Goal: Information Seeking & Learning: Learn about a topic

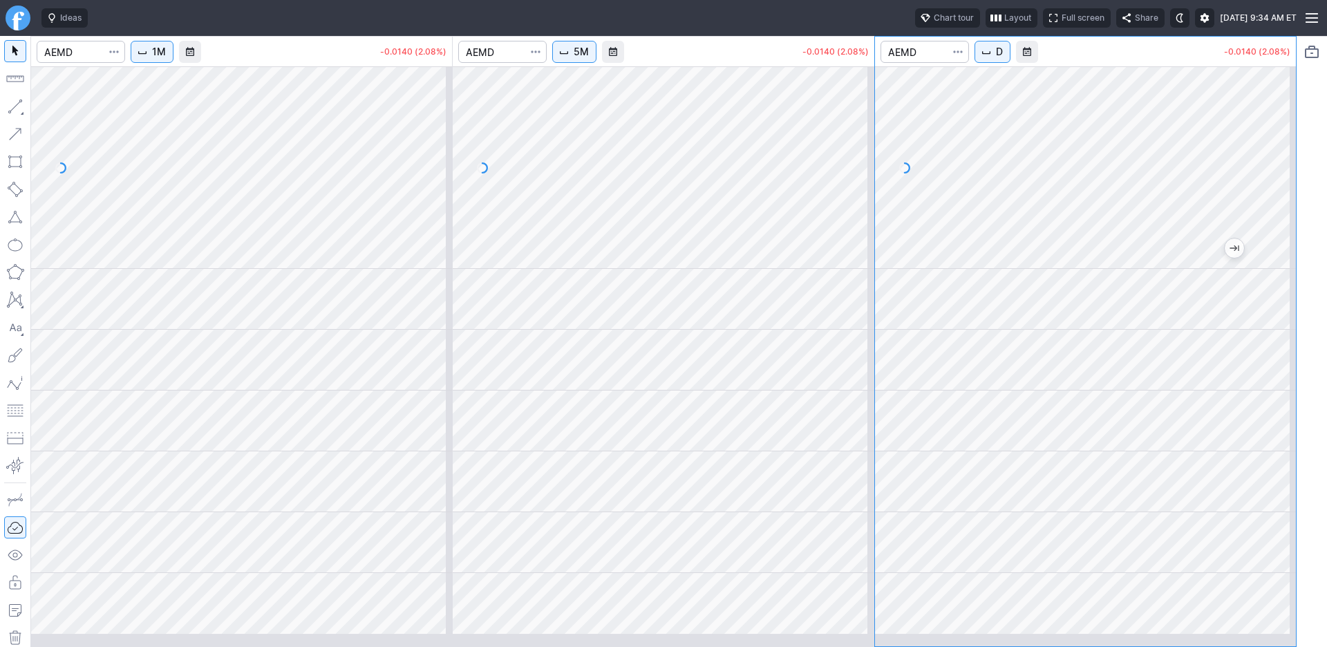
click at [1010, 63] on button "D" at bounding box center [992, 52] width 36 height 22
click at [1043, 334] on span "1 Week" at bounding box center [1036, 328] width 44 height 14
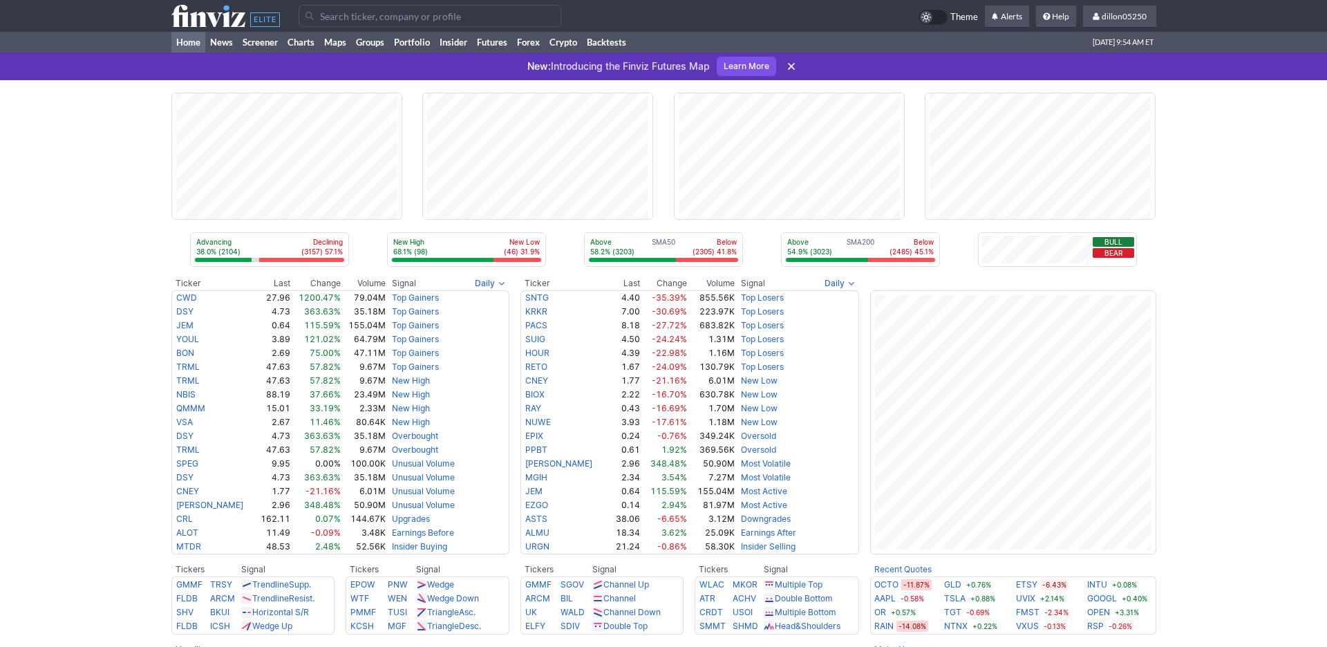
click at [339, 23] on input "Search" at bounding box center [430, 16] width 263 height 22
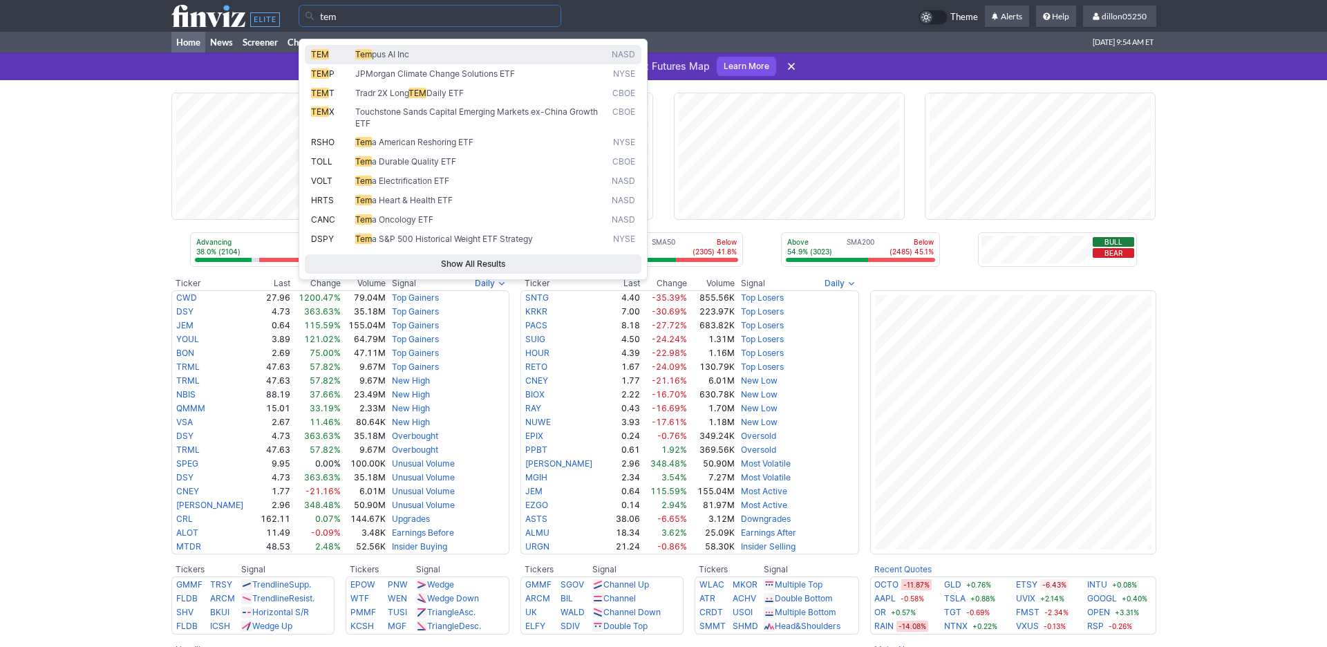
click at [326, 59] on span "TEM" at bounding box center [320, 54] width 18 height 10
type input "TEM"
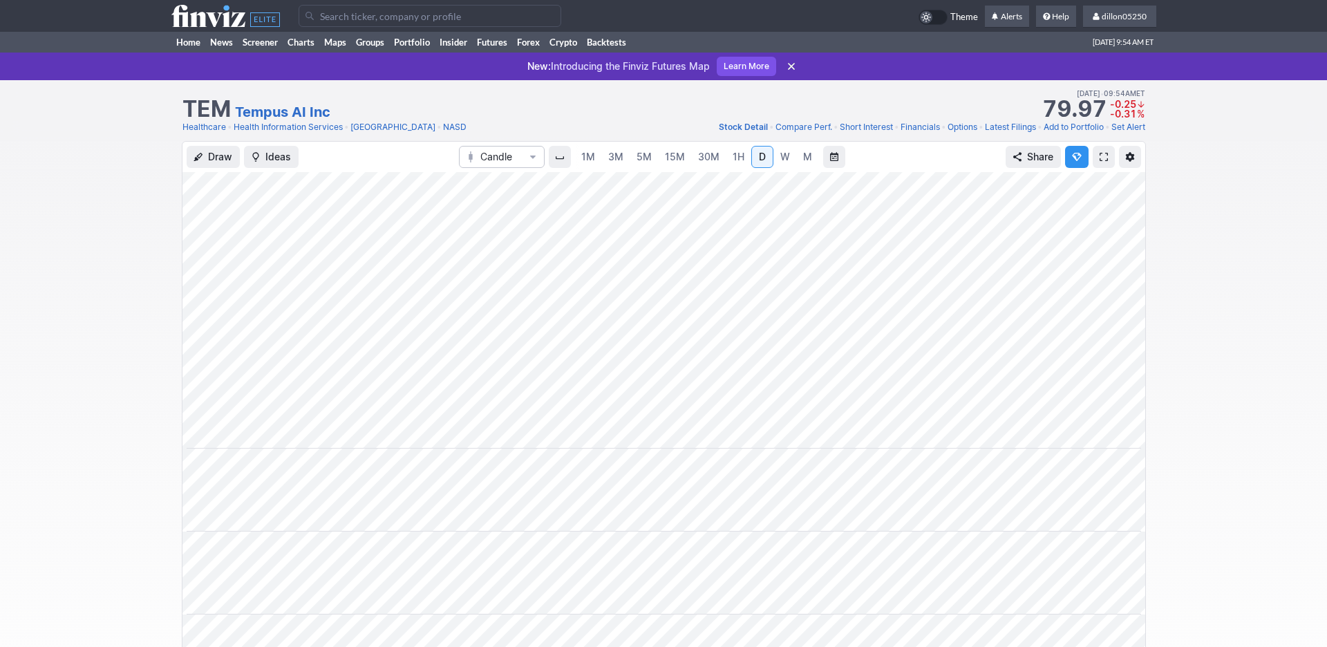
click at [1099, 162] on span at bounding box center [1103, 156] width 8 height 11
click at [188, 53] on link "Home" at bounding box center [188, 42] width 34 height 21
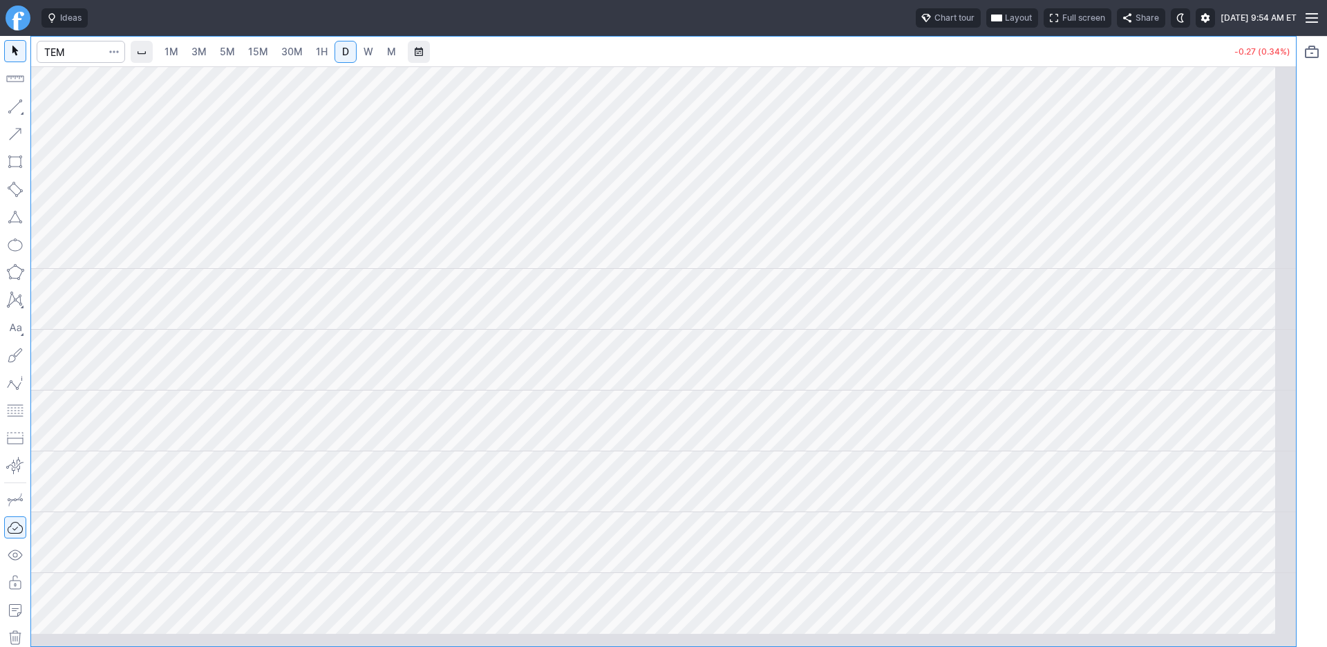
click at [992, 23] on span "button" at bounding box center [996, 17] width 8 height 11
click at [893, 59] on button "Layout" at bounding box center [883, 53] width 19 height 19
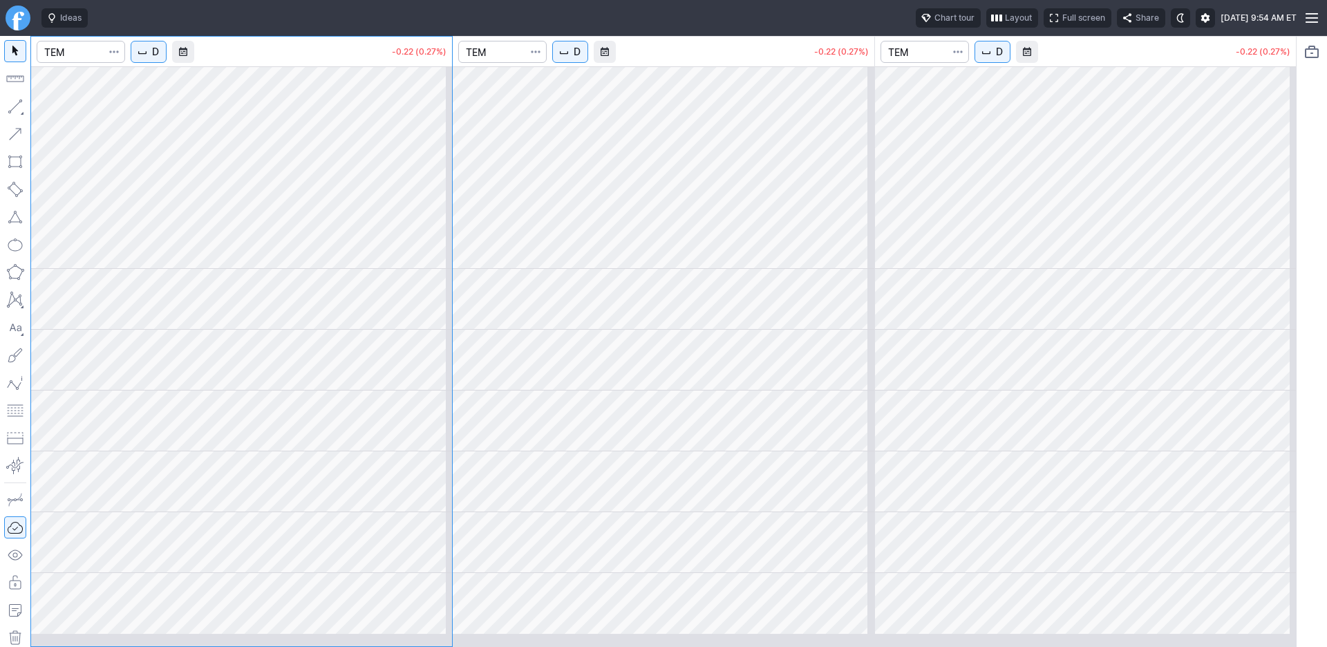
click at [580, 59] on span "D" at bounding box center [577, 52] width 7 height 14
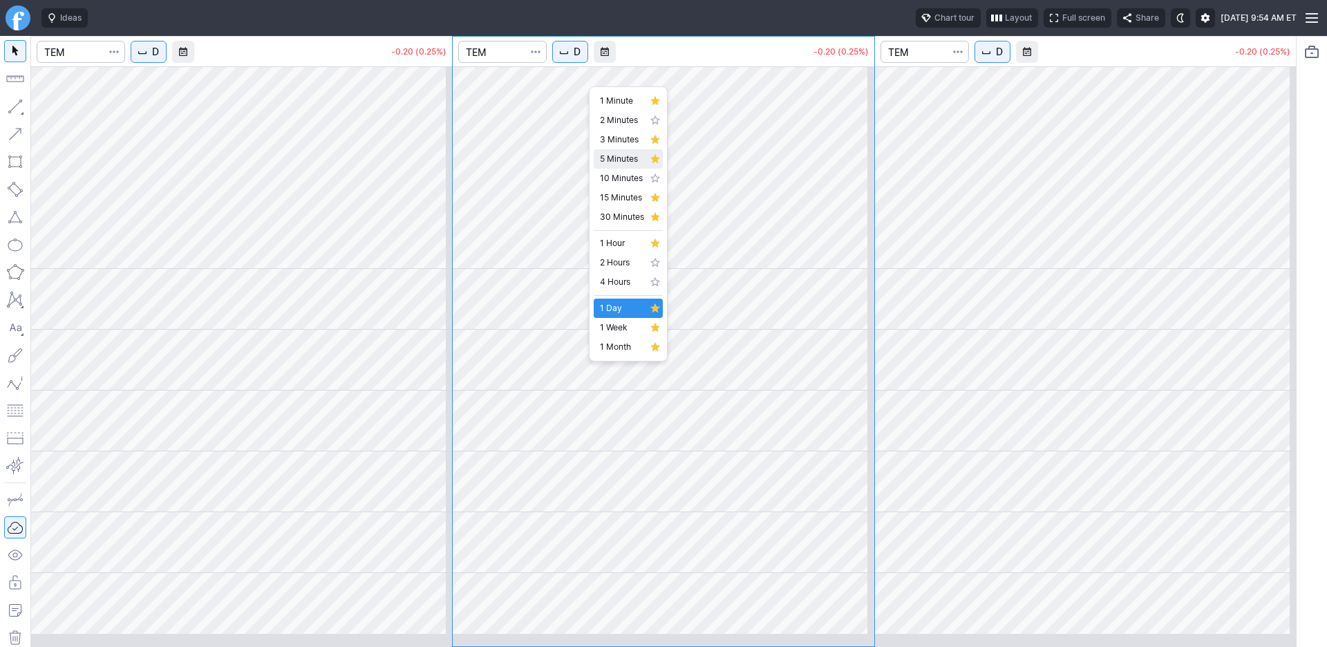
click at [616, 166] on span "5 Minutes" at bounding box center [622, 159] width 44 height 14
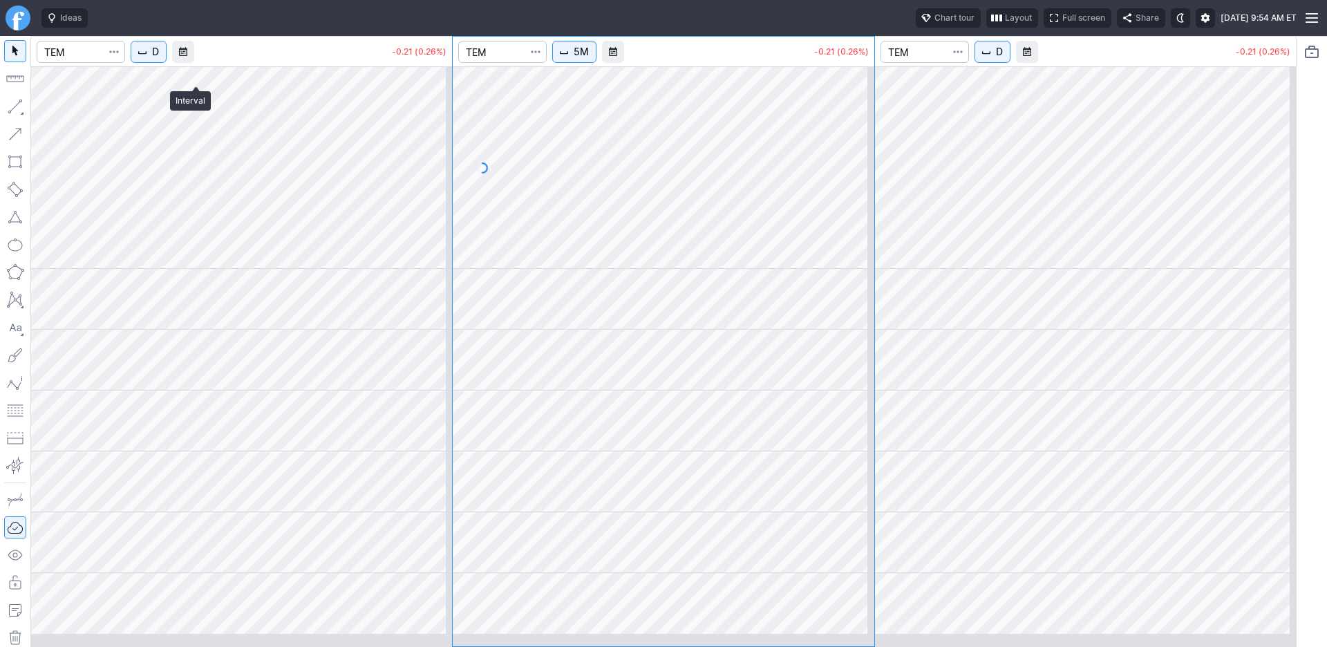
click at [159, 59] on span "D" at bounding box center [155, 52] width 7 height 14
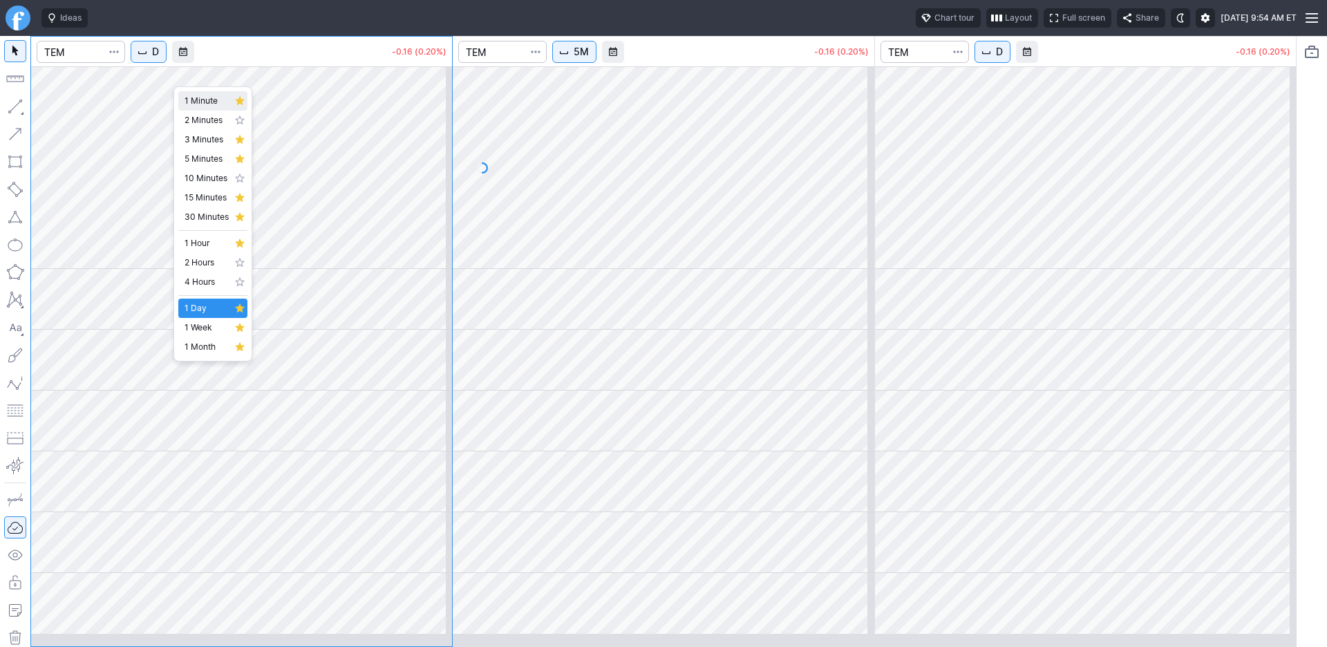
click at [214, 106] on span "1 Minute" at bounding box center [207, 101] width 44 height 14
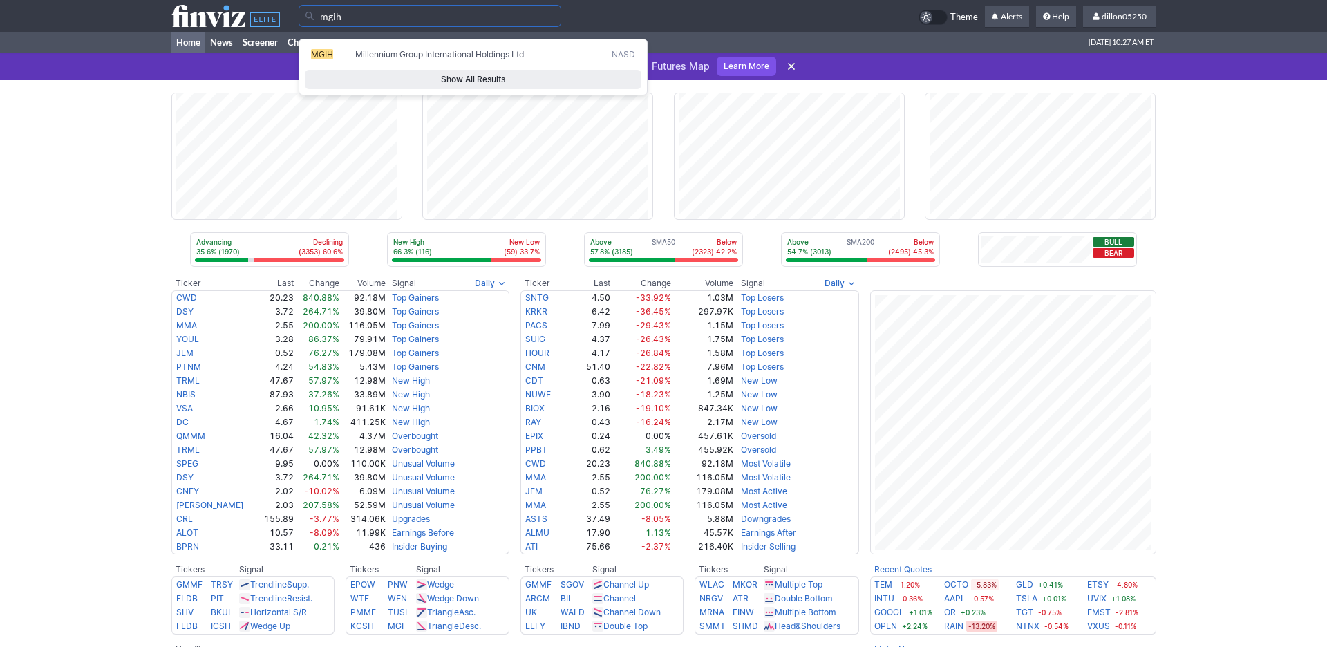
click at [326, 59] on span "MGIH" at bounding box center [322, 54] width 22 height 10
type input "MGIH"
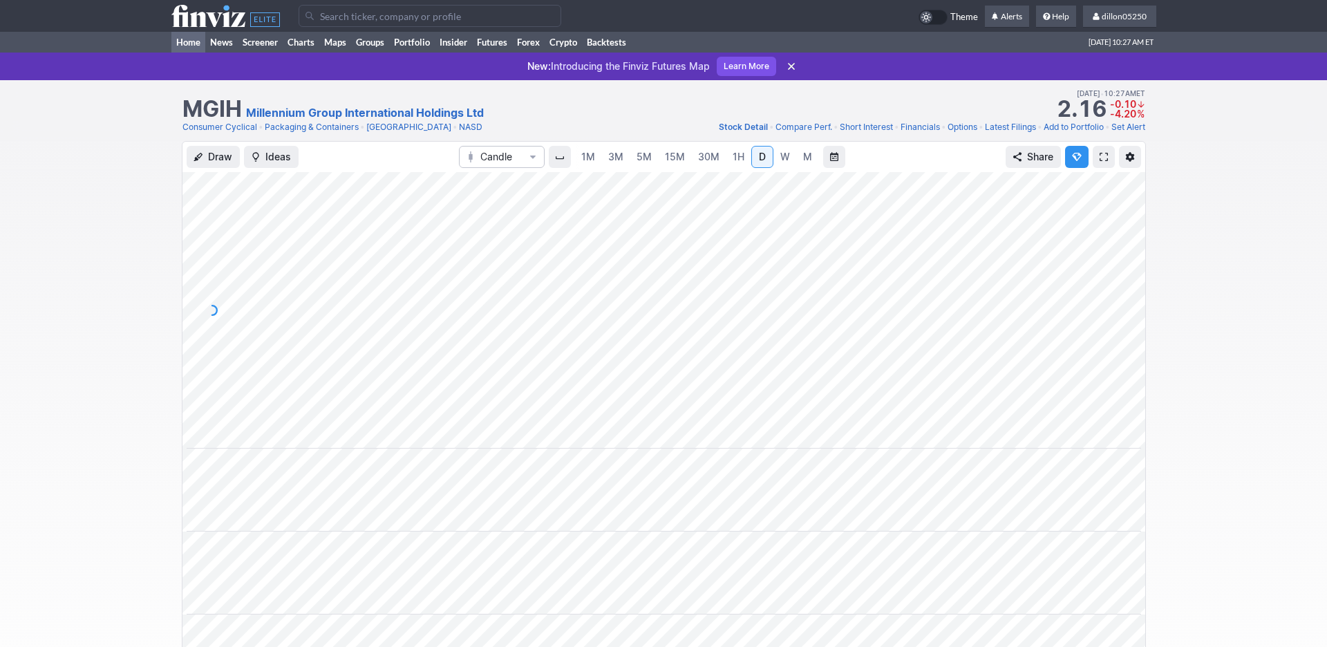
click at [182, 53] on link "Home" at bounding box center [188, 42] width 34 height 21
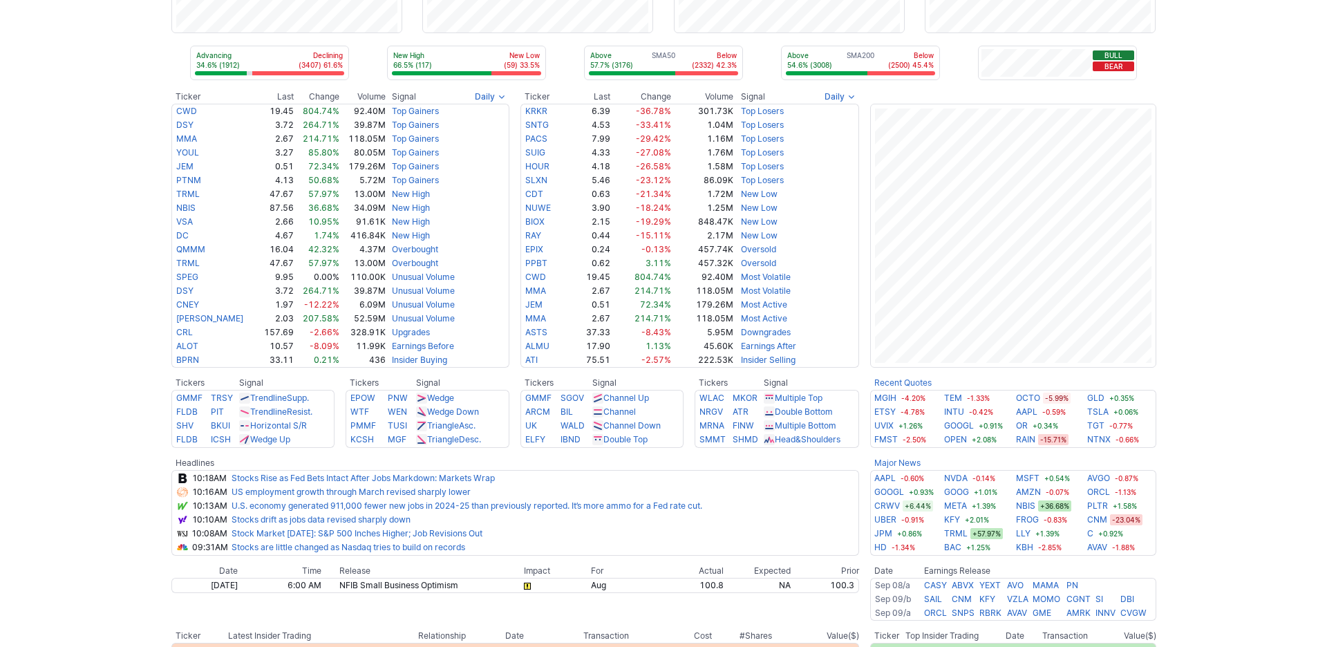
scroll to position [373, 0]
